Goal: Task Accomplishment & Management: Manage account settings

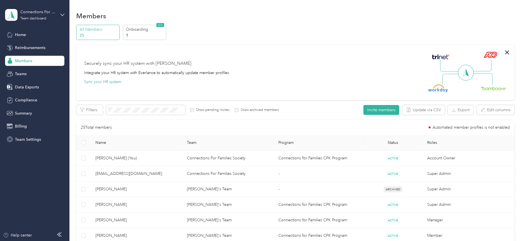
scroll to position [12, 0]
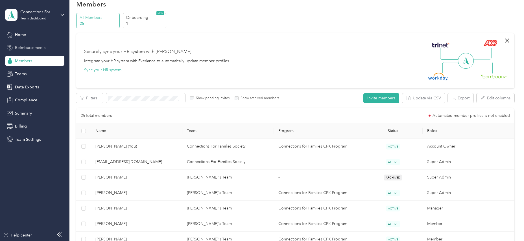
click at [27, 48] on span "Reimbursements" at bounding box center [30, 48] width 30 height 6
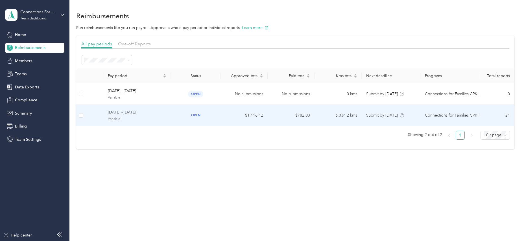
click at [139, 113] on span "[DATE] - [DATE]" at bounding box center [137, 112] width 58 height 6
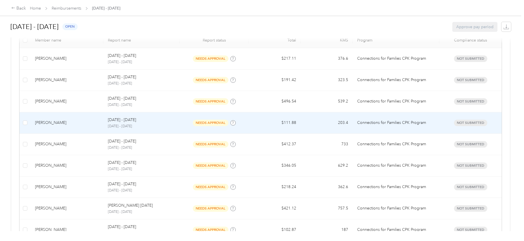
scroll to position [17, 0]
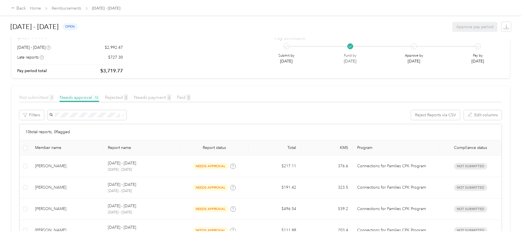
click at [37, 97] on span "Not submitted 4" at bounding box center [36, 97] width 34 height 5
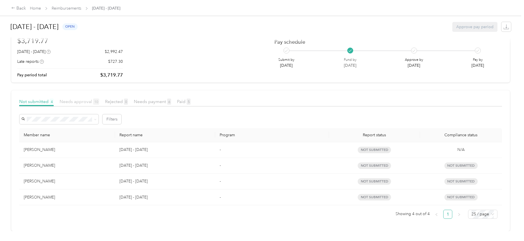
click at [80, 99] on span "Needs approval 10" at bounding box center [79, 101] width 39 height 5
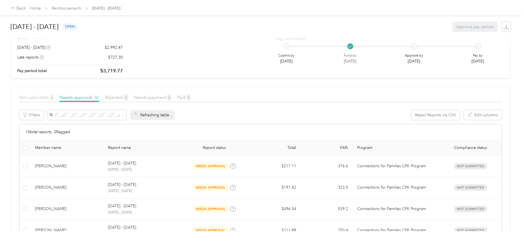
click at [38, 97] on span "Not submitted 4" at bounding box center [36, 97] width 34 height 5
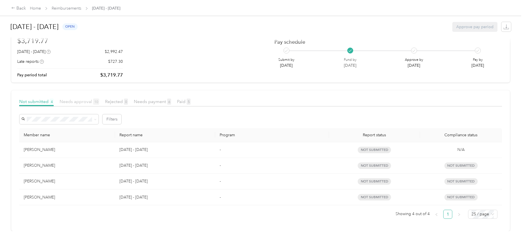
click at [67, 99] on span "Needs approval 10" at bounding box center [79, 101] width 39 height 5
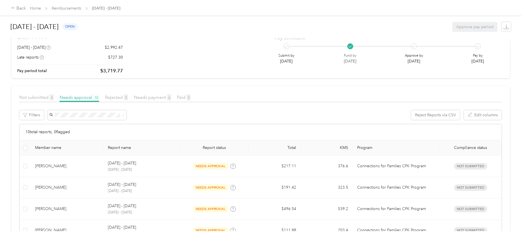
click at [164, 51] on div "$3,719.77 [DATE] - [DATE] $2,992.47 Late reports $727.30 Pay period total $3,71…" at bounding box center [260, 53] width 486 height 43
